Goal: Task Accomplishment & Management: Manage account settings

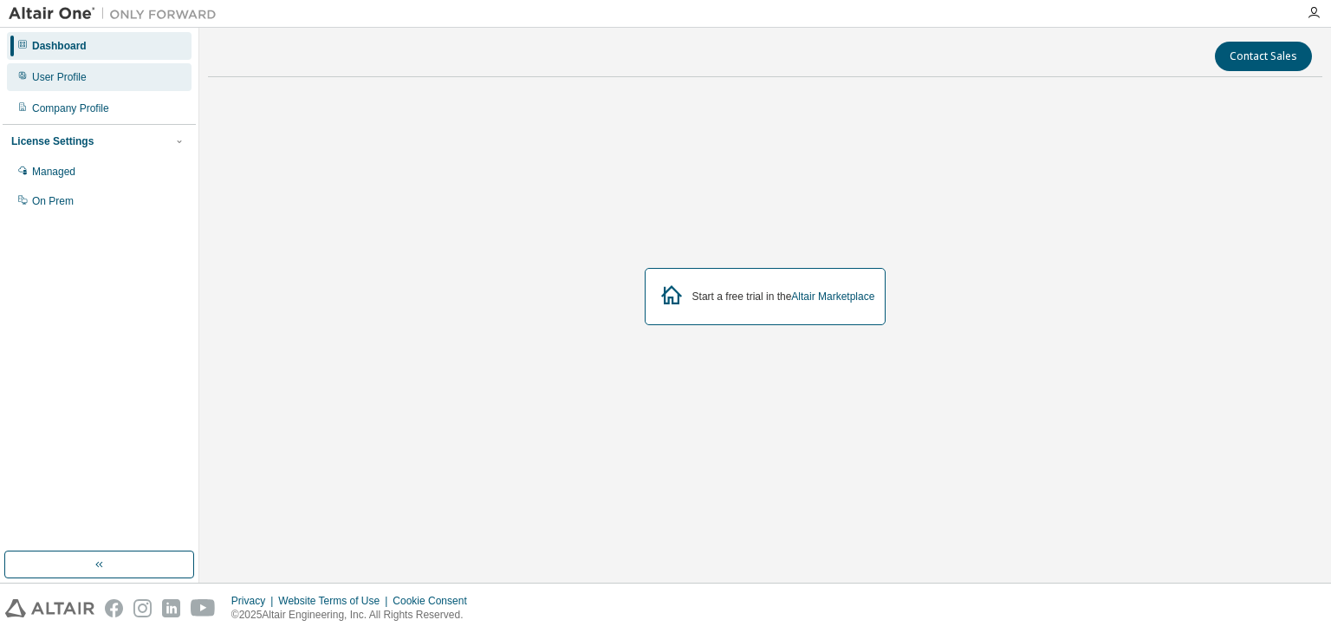
click at [101, 77] on div "User Profile" at bounding box center [99, 77] width 185 height 28
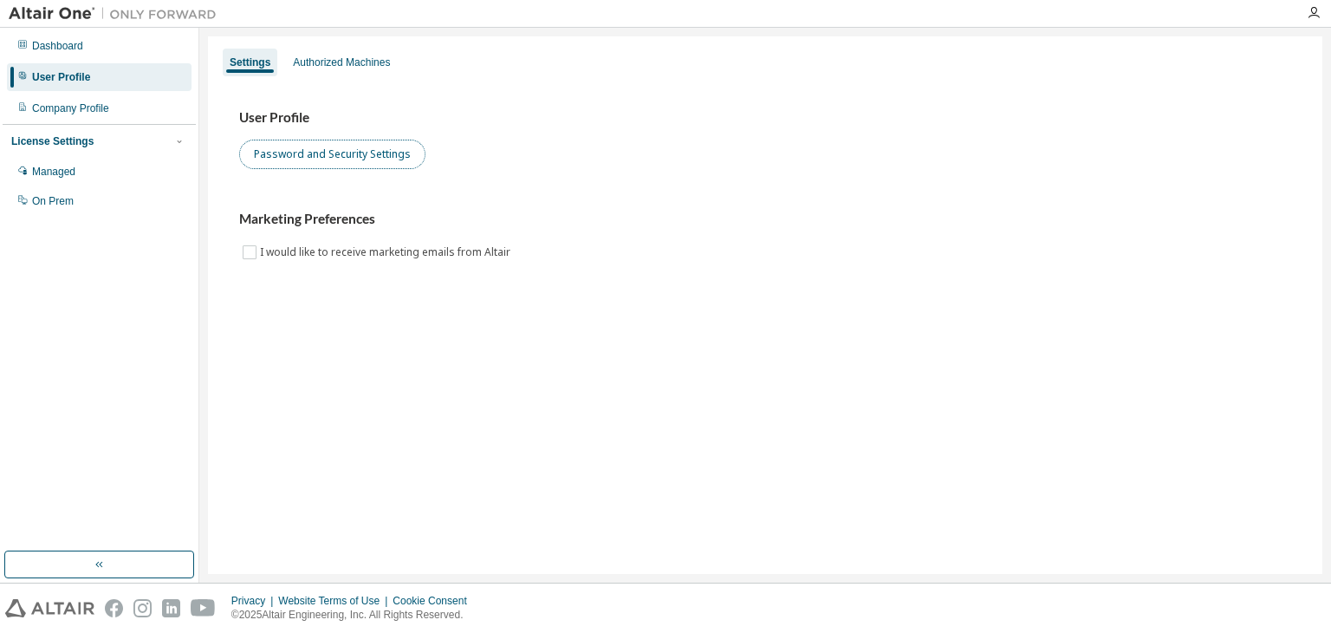
click at [387, 149] on button "Password and Security Settings" at bounding box center [332, 154] width 186 height 29
